Goal: Task Accomplishment & Management: Manage account settings

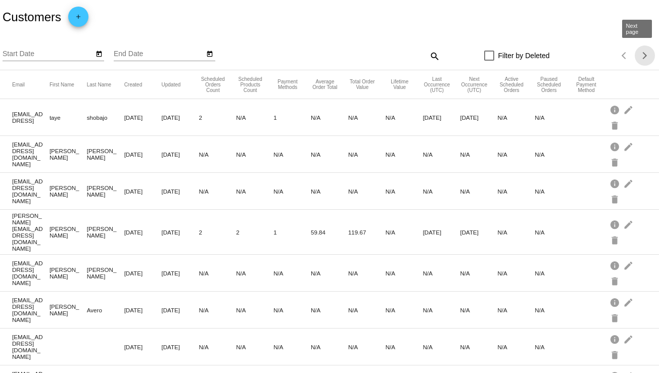
click at [640, 55] on div "Next page" at bounding box center [643, 55] width 7 height 7
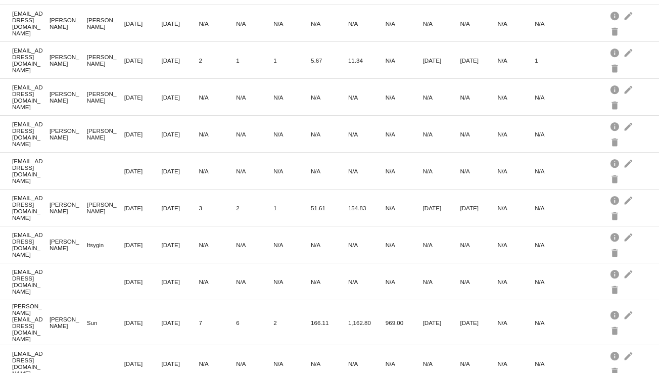
scroll to position [498, 0]
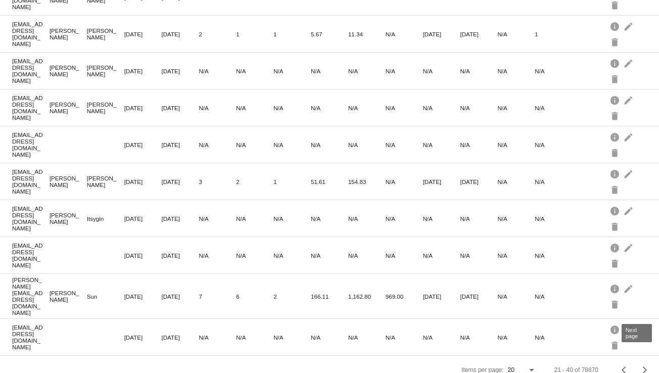
click at [638, 368] on span "Next page" at bounding box center [645, 370] width 20 height 5
click at [640, 367] on div "Next page" at bounding box center [643, 370] width 7 height 7
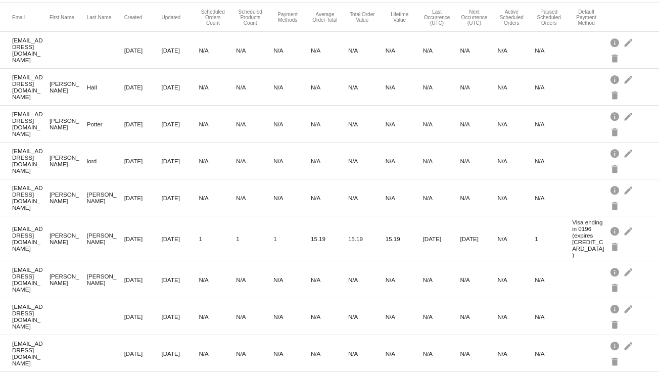
scroll to position [0, 0]
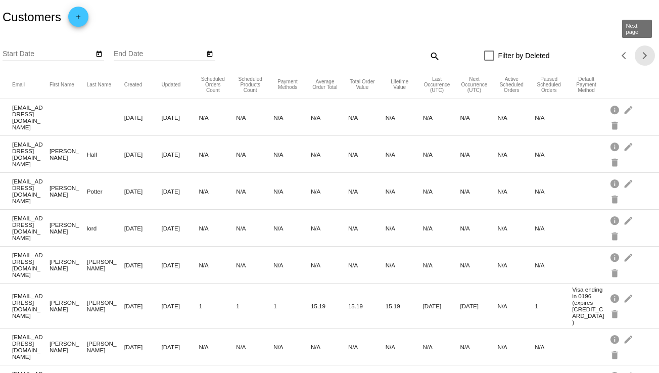
click at [640, 55] on div "Next page" at bounding box center [643, 55] width 7 height 7
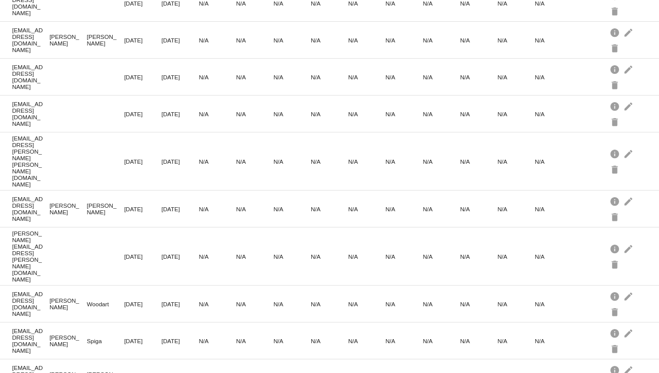
scroll to position [498, 0]
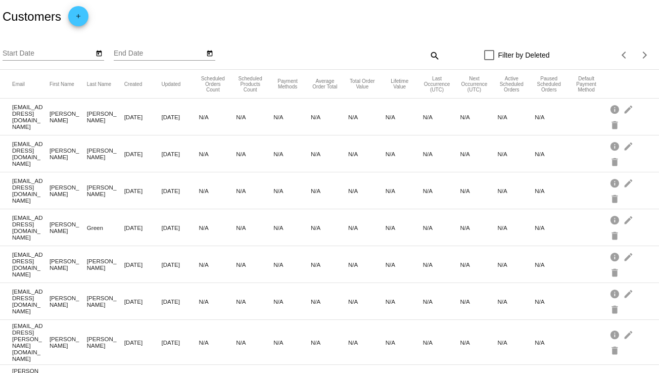
scroll to position [0, 0]
click at [640, 55] on div "Next page" at bounding box center [643, 55] width 7 height 7
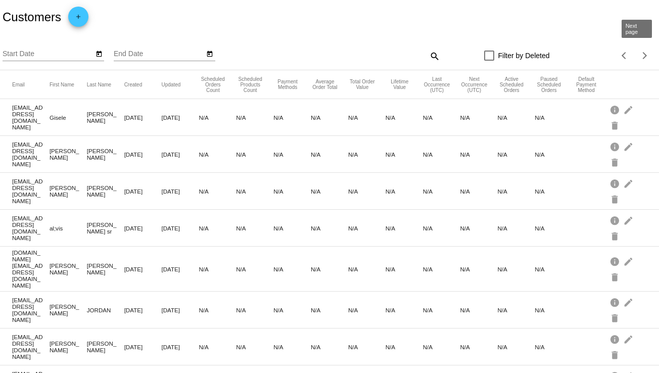
click at [640, 55] on div "Next page" at bounding box center [643, 55] width 7 height 7
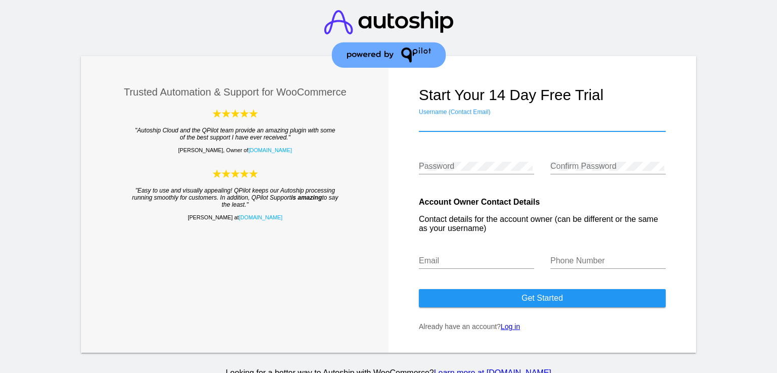
click at [442, 121] on input "Username (Contact Email)" at bounding box center [542, 123] width 247 height 9
type input "accounting@diabetessuppliesforless.com"
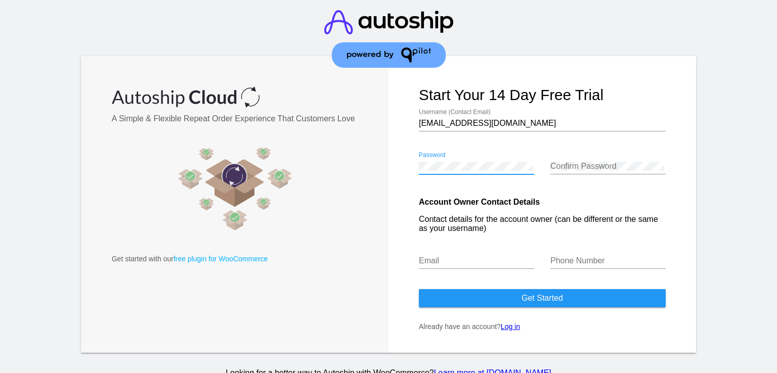
click at [507, 328] on link "Log in" at bounding box center [510, 327] width 19 height 8
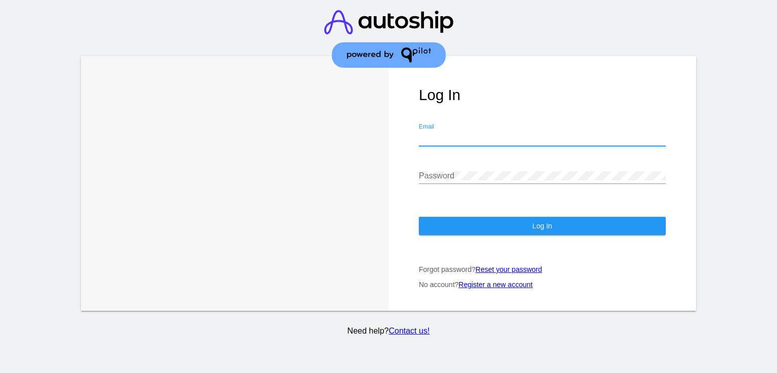
click at [437, 134] on input "Email" at bounding box center [542, 138] width 247 height 9
type input "accounting@diabetessuppliesforless.com"
click at [452, 161] on div "Password" at bounding box center [542, 172] width 247 height 23
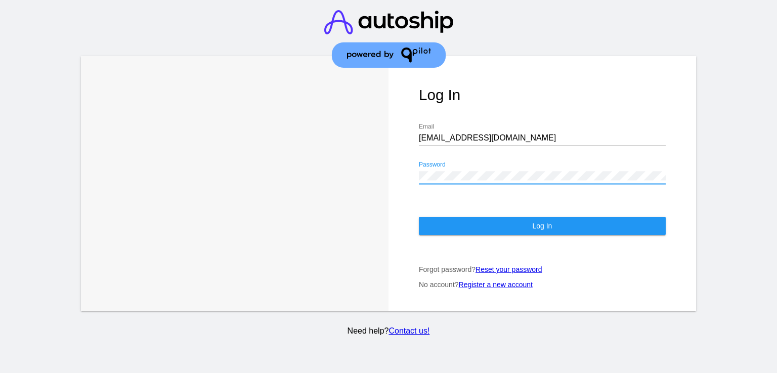
click at [387, 158] on div "Learn More Learn How Log In accounting@diabetessuppliesforless.com Email Passwo…" at bounding box center [388, 183] width 615 height 255
